Goal: Task Accomplishment & Management: Manage account settings

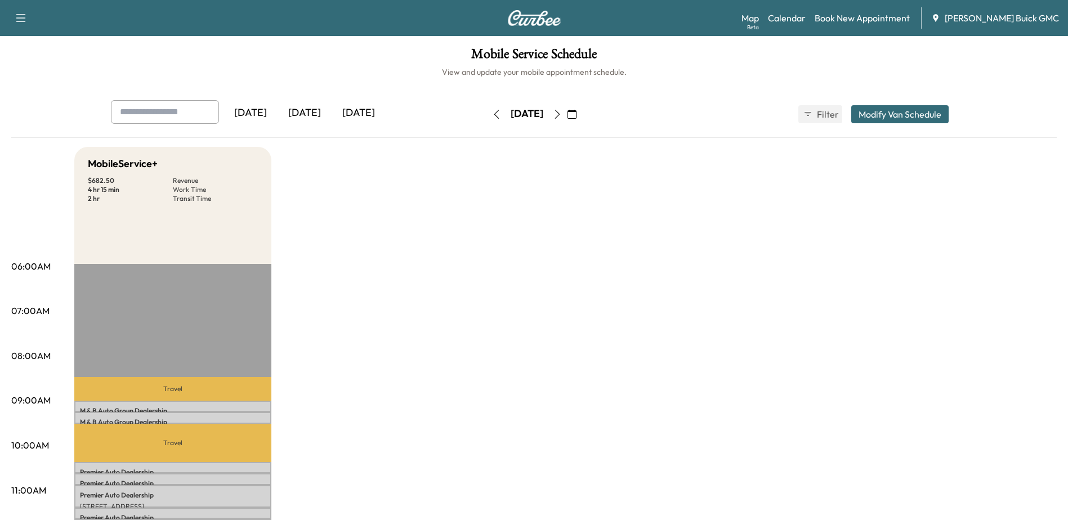
scroll to position [482, 0]
click at [562, 118] on icon "button" at bounding box center [557, 114] width 9 height 9
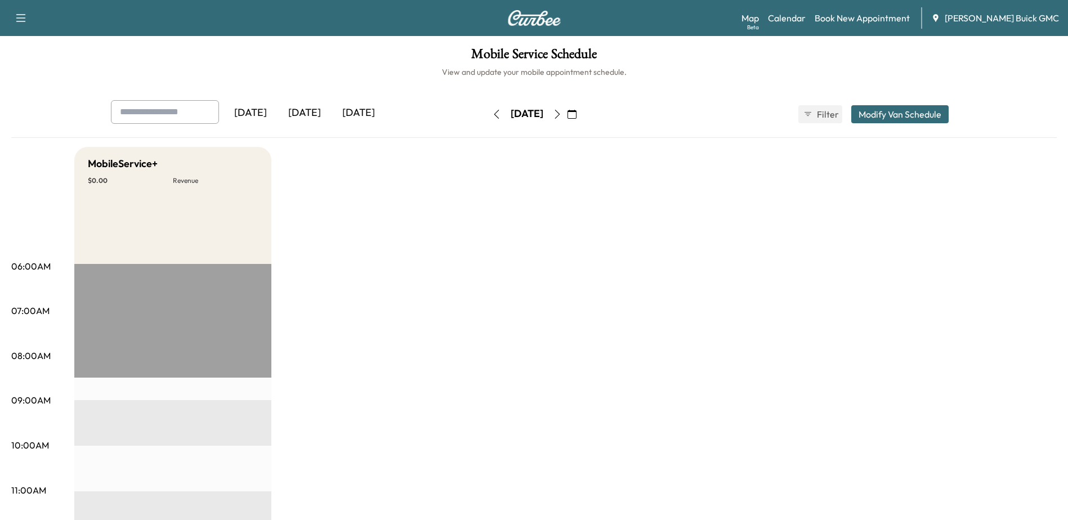
click at [492, 116] on icon "button" at bounding box center [496, 114] width 9 height 9
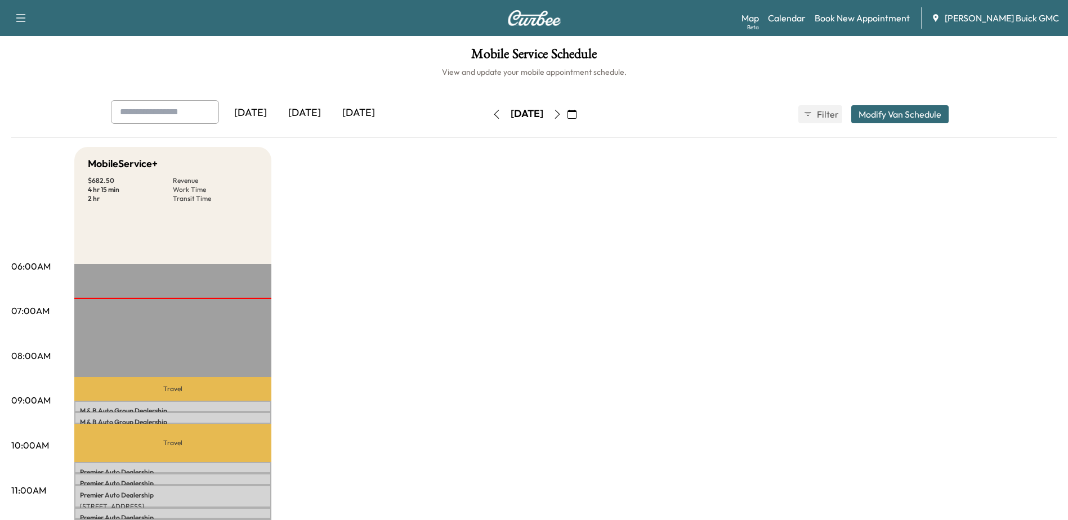
click at [492, 114] on icon "button" at bounding box center [496, 114] width 9 height 9
